Goal: Task Accomplishment & Management: Manage account settings

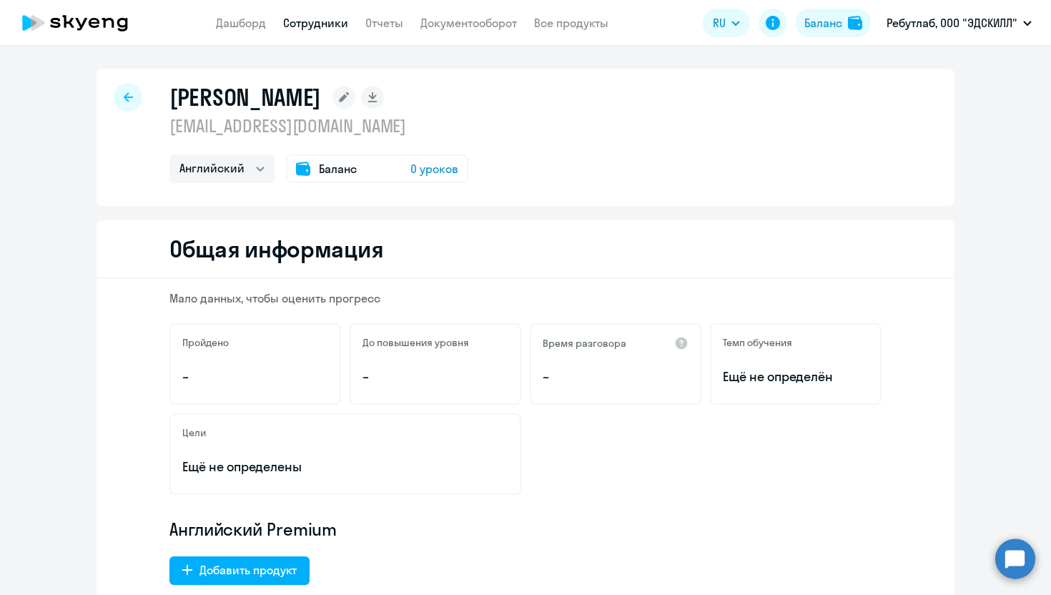
select select "english"
click at [320, 29] on link "Сотрудники" at bounding box center [315, 23] width 65 height 14
select select "30"
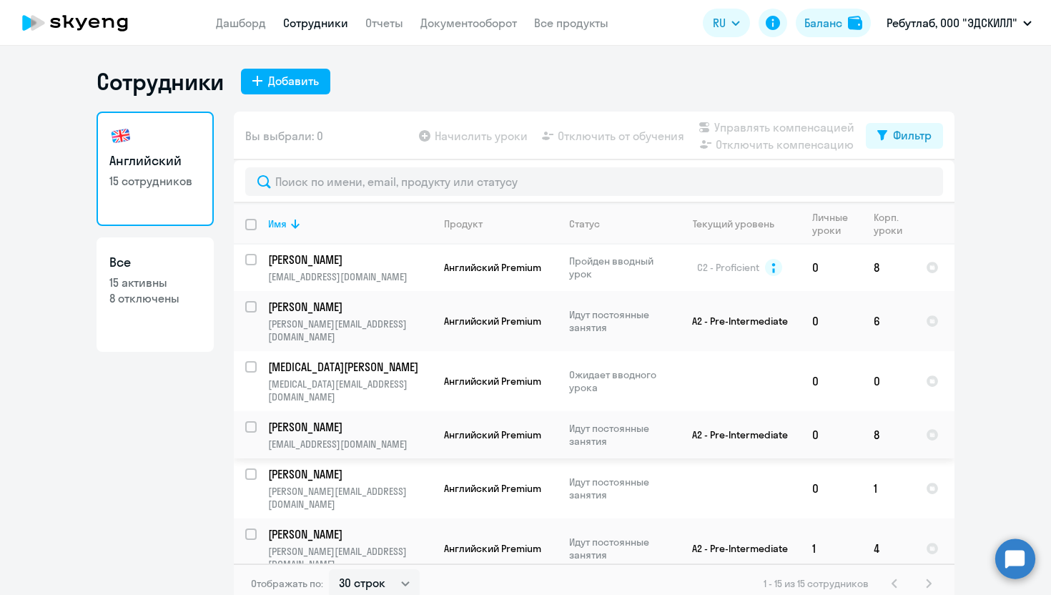
scroll to position [383, 0]
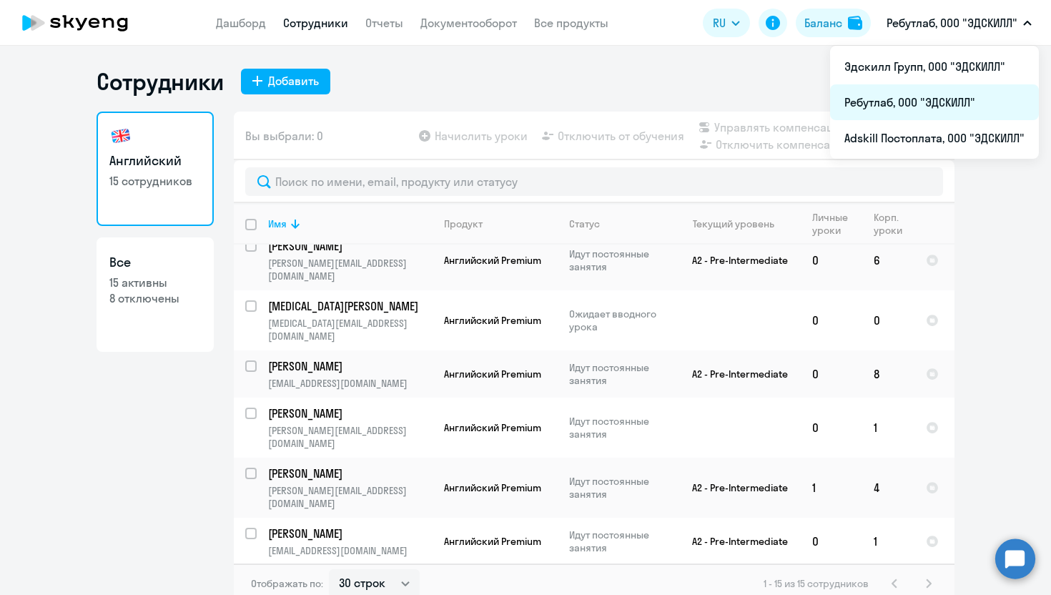
click at [918, 102] on li "Ребутлаб, ООО "ЭДСКИЛЛ"" at bounding box center [934, 102] width 209 height 36
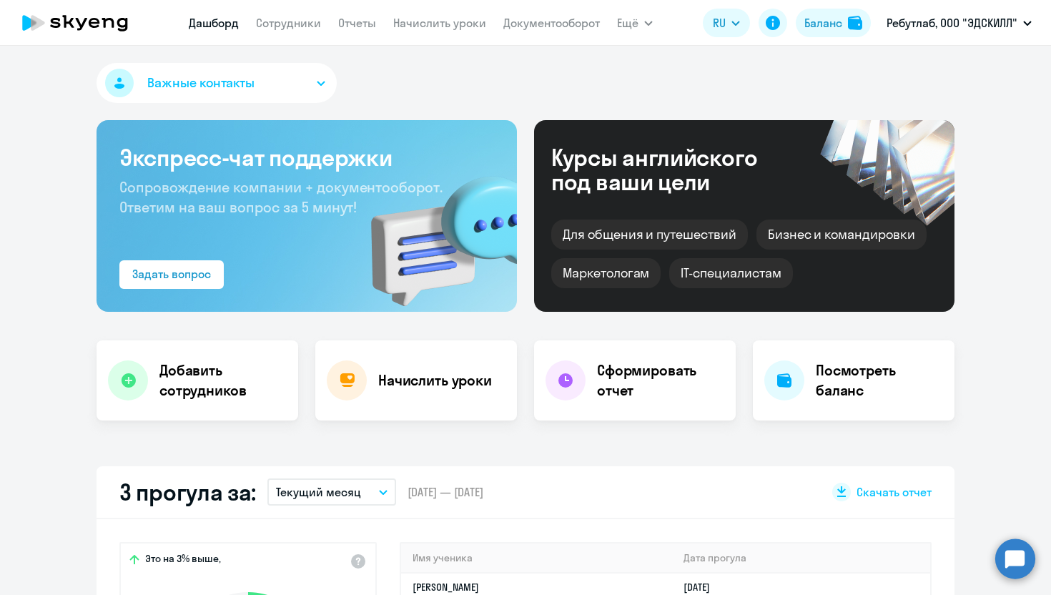
select select "30"
click at [258, 28] on link "Сотрудники" at bounding box center [288, 23] width 65 height 14
select select "30"
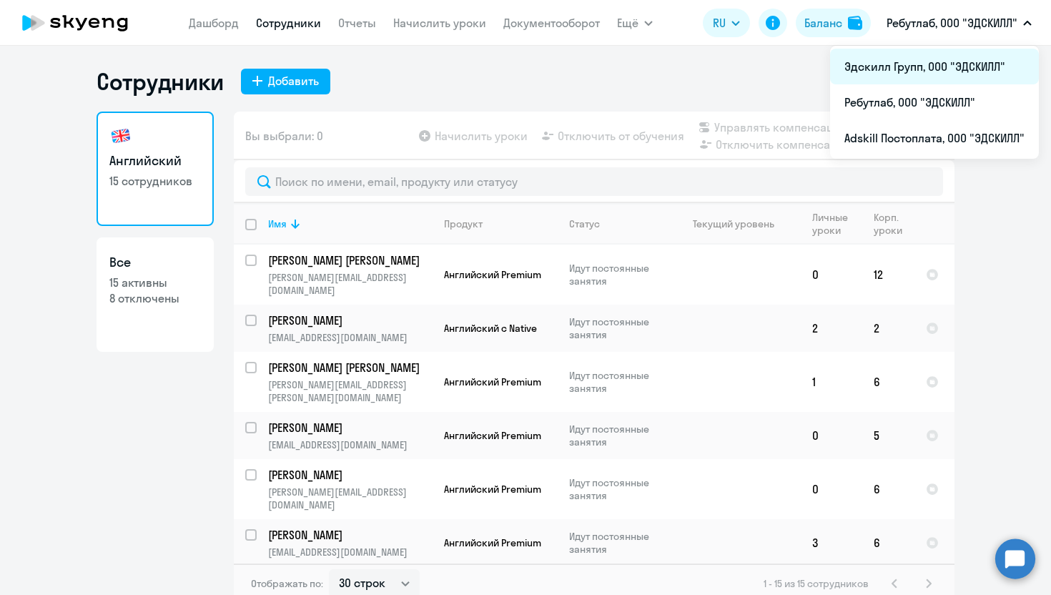
click at [881, 62] on li "Эдскилл Групп, ООО "ЭДСКИЛЛ"" at bounding box center [934, 67] width 209 height 36
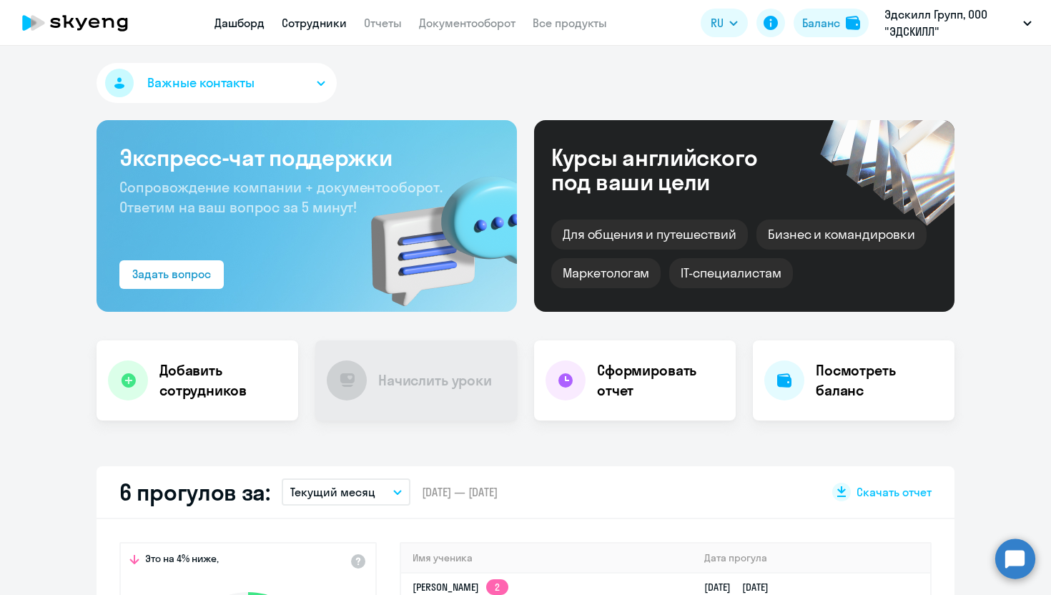
click at [321, 21] on link "Сотрудники" at bounding box center [314, 23] width 65 height 14
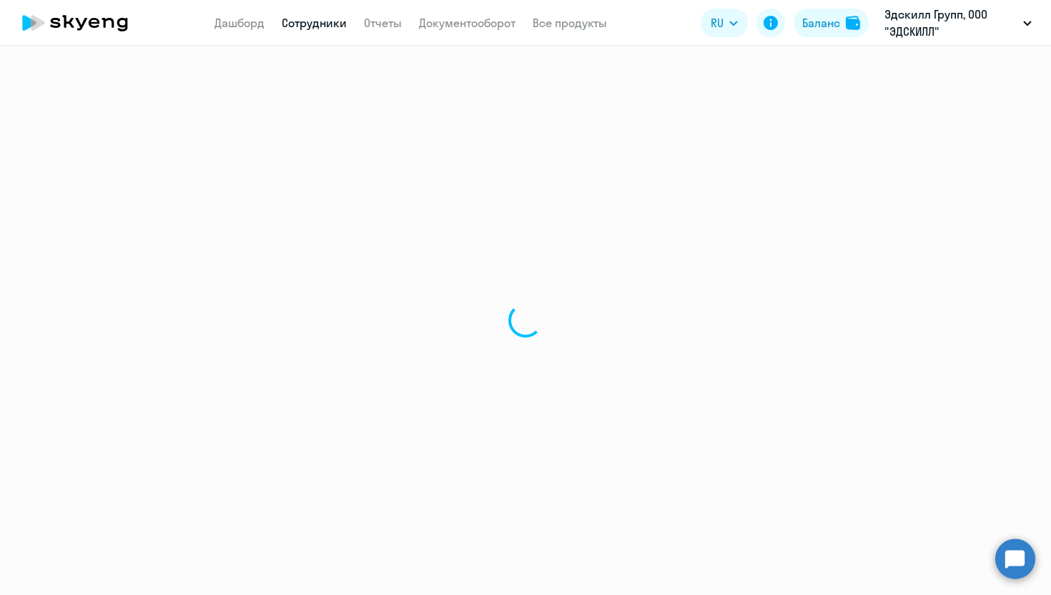
select select "30"
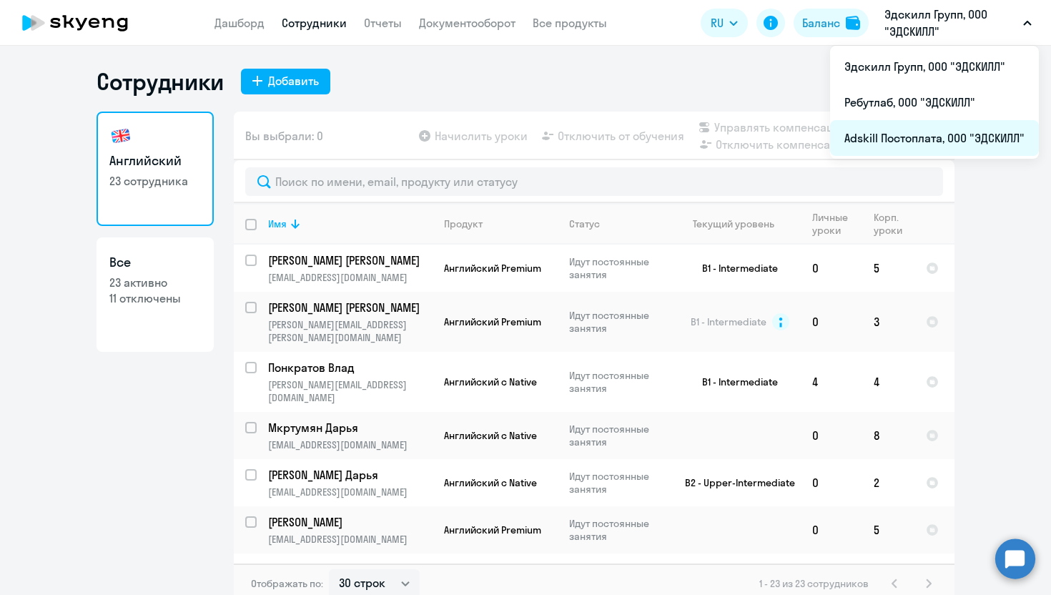
click at [873, 138] on li "Adskill Постоплата, ООО "ЭДСКИЛЛ"" at bounding box center [934, 138] width 209 height 36
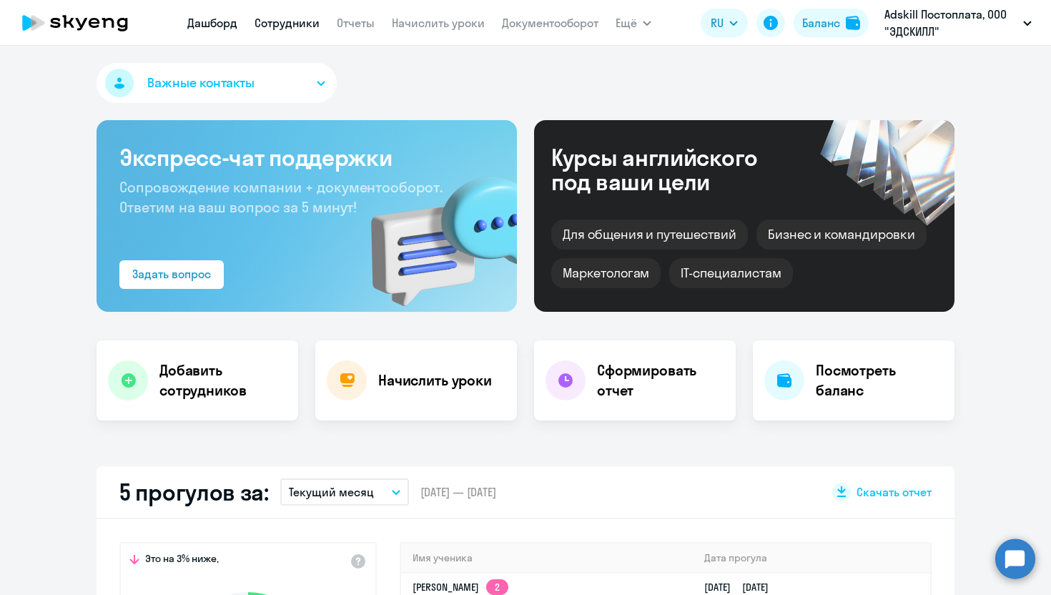
click at [286, 24] on link "Сотрудники" at bounding box center [287, 23] width 65 height 14
select select "30"
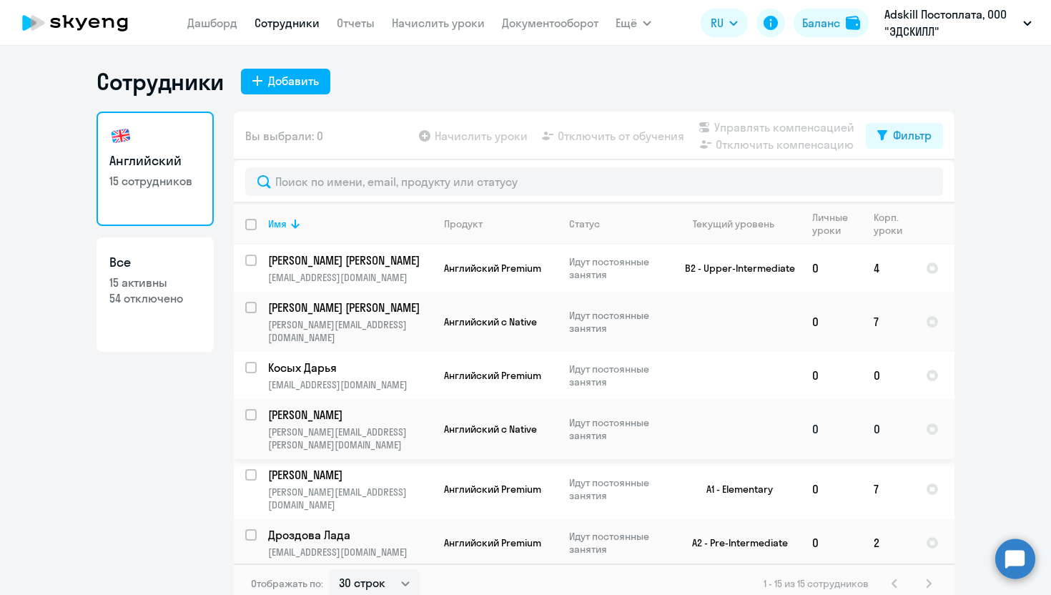
click at [252, 409] on input "select row 39473789" at bounding box center [259, 423] width 29 height 29
checkbox input "true"
click at [486, 137] on span "Начислить уроки" at bounding box center [481, 135] width 93 height 17
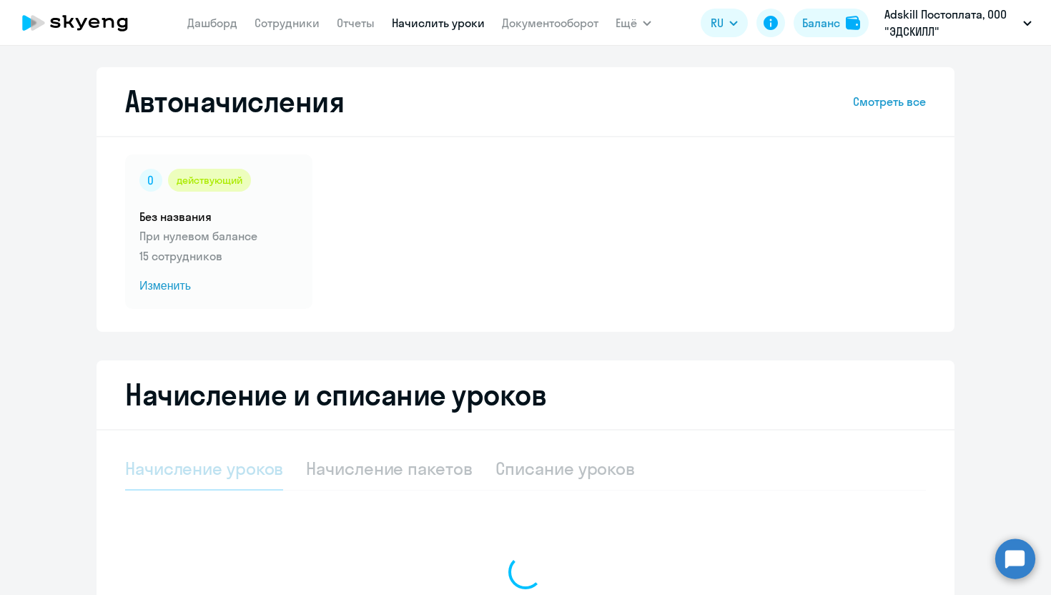
select select "10"
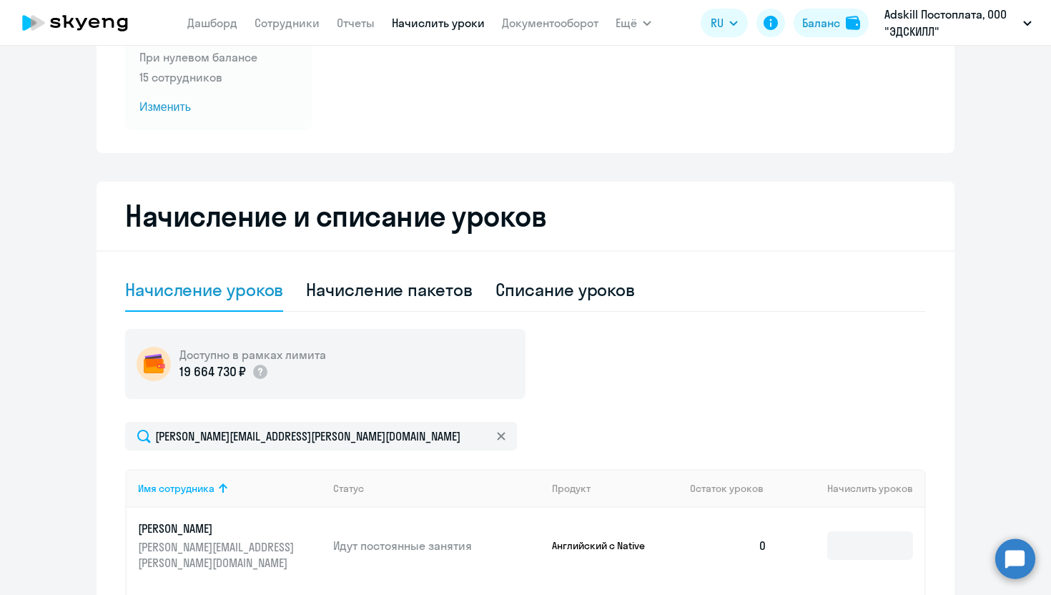
scroll to position [182, 0]
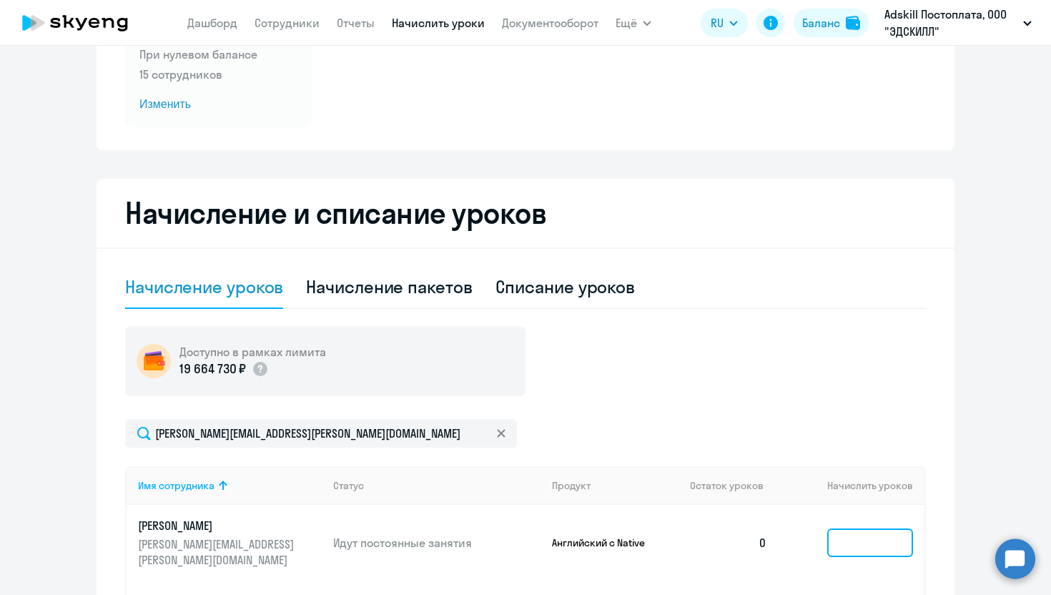
click at [881, 542] on input at bounding box center [871, 543] width 86 height 29
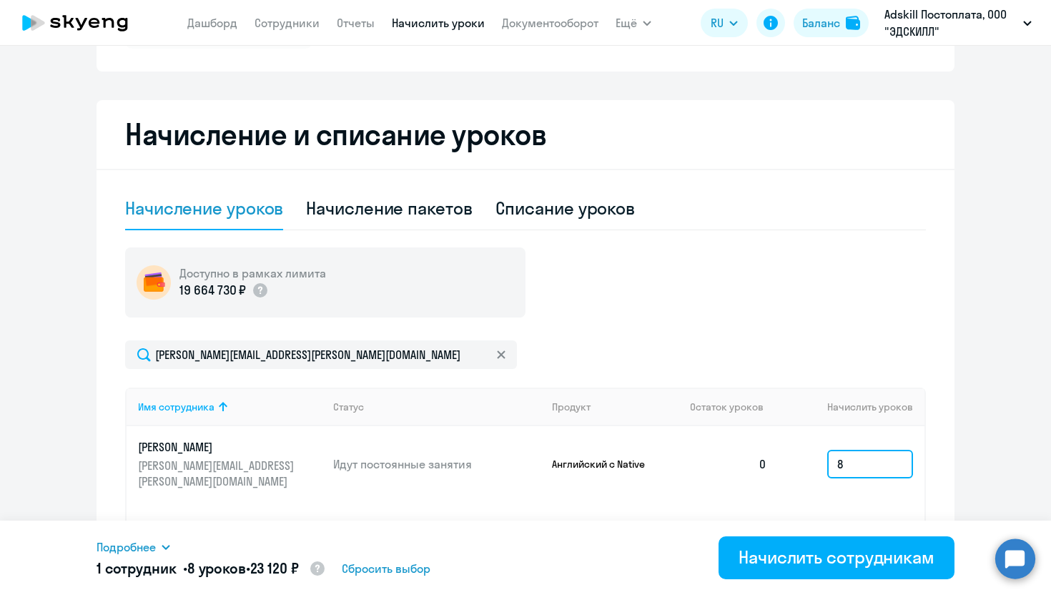
scroll to position [388, 0]
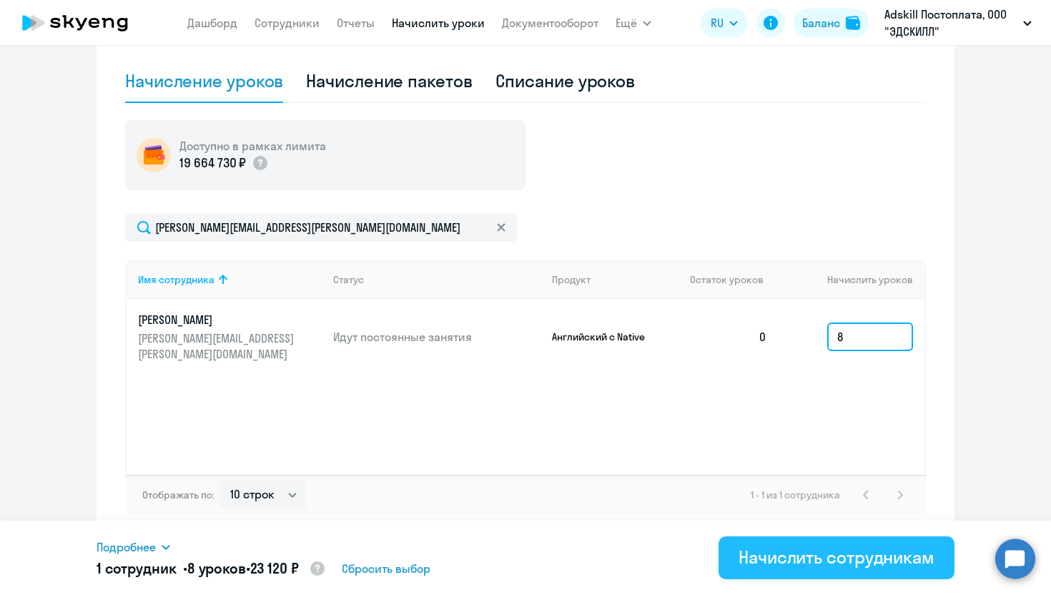
type input "8"
click at [830, 567] on div "Начислить сотрудникам" at bounding box center [837, 557] width 196 height 23
